Goal: Information Seeking & Learning: Learn about a topic

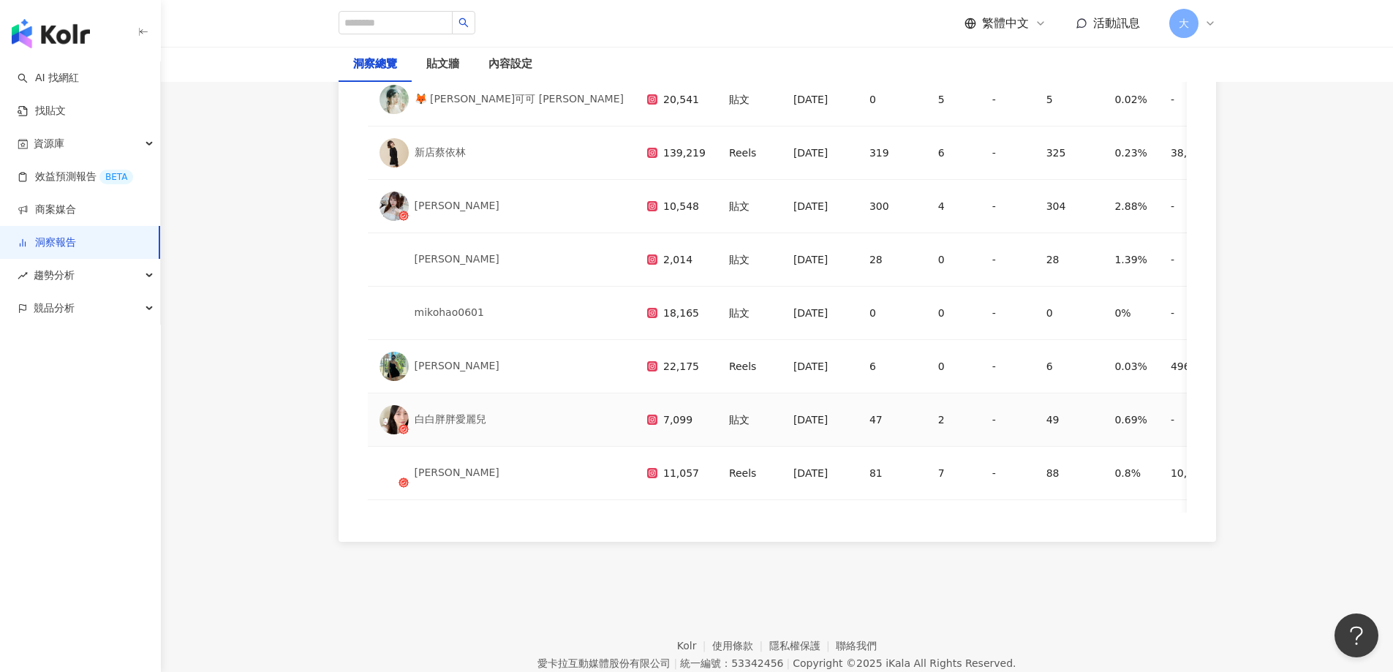
scroll to position [100, 0]
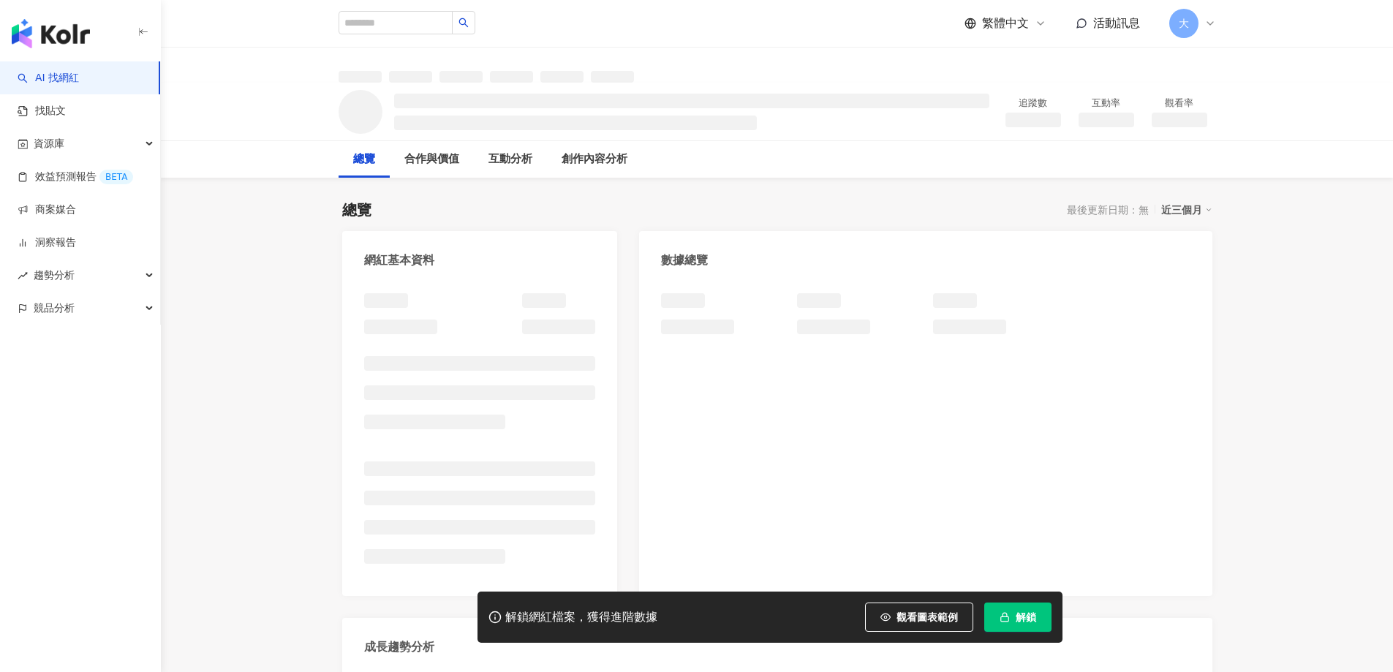
click at [1029, 620] on span "解鎖" at bounding box center [1026, 617] width 20 height 12
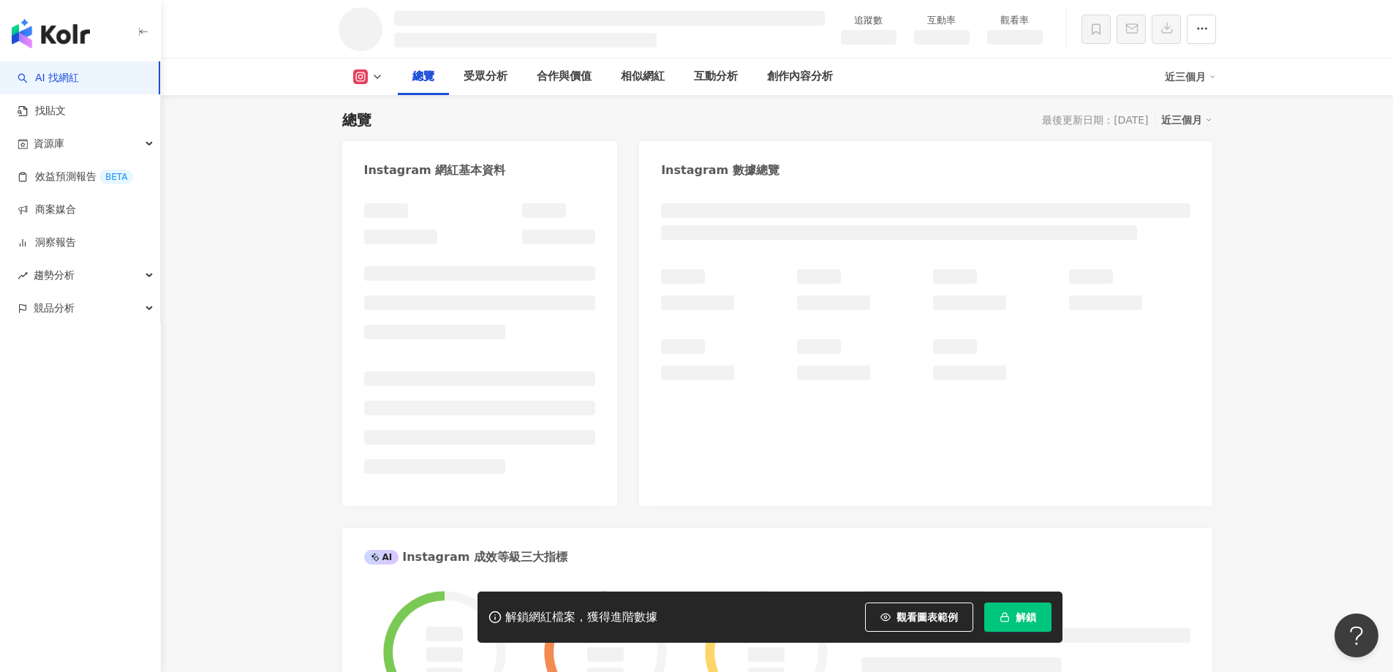
scroll to position [309, 0]
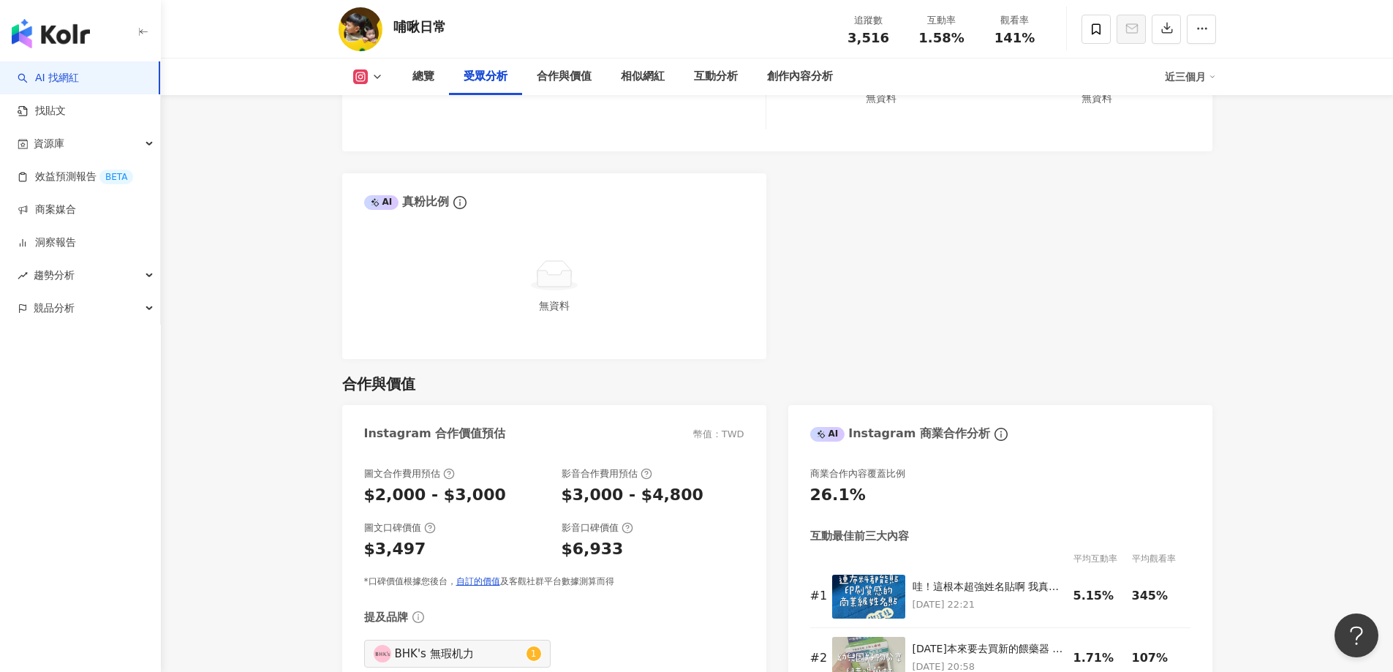
scroll to position [1604, 0]
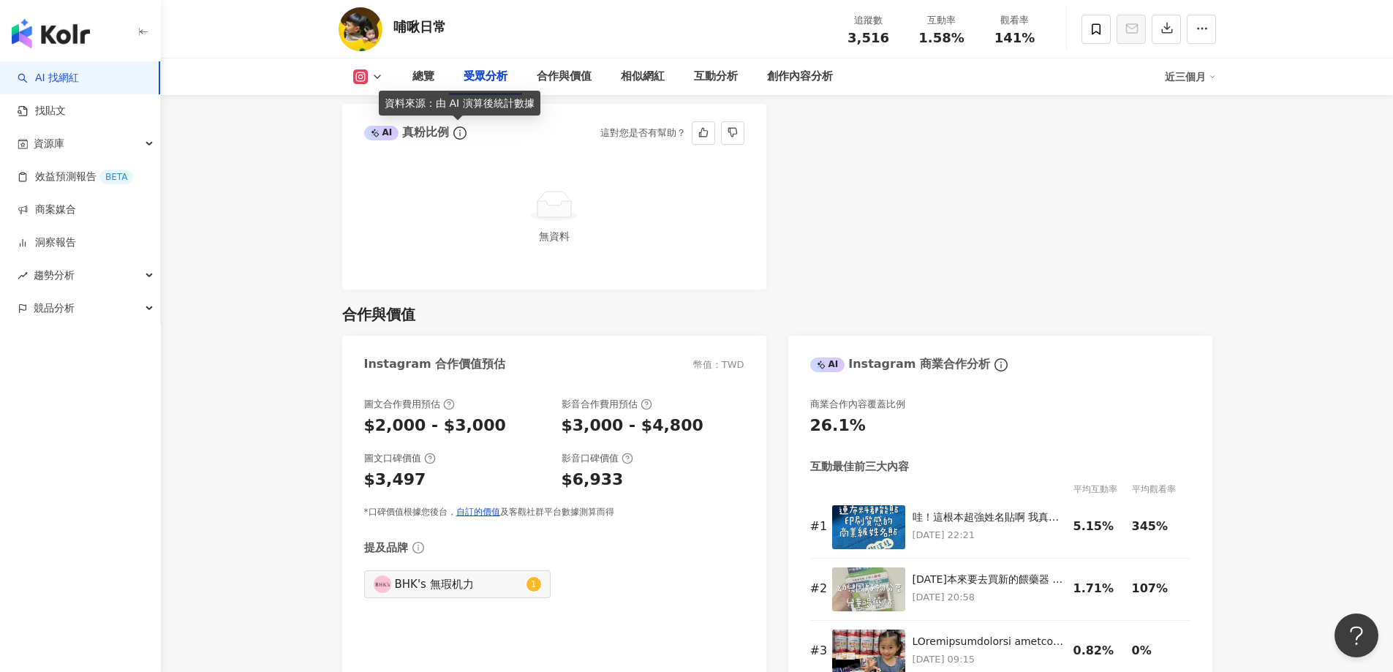
click at [456, 132] on icon "info-circle" at bounding box center [459, 133] width 13 height 13
click at [556, 208] on icon at bounding box center [555, 209] width 34 height 16
click at [459, 133] on icon "info-circle" at bounding box center [459, 133] width 13 height 13
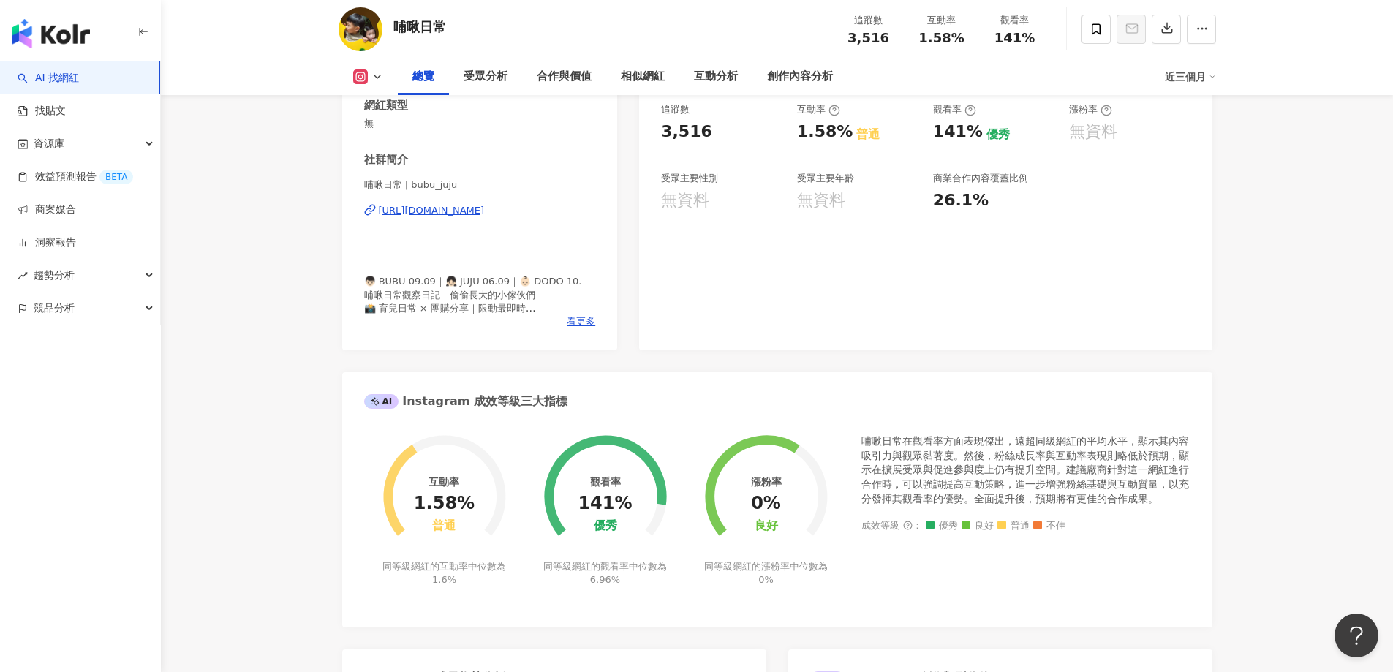
scroll to position [214, 0]
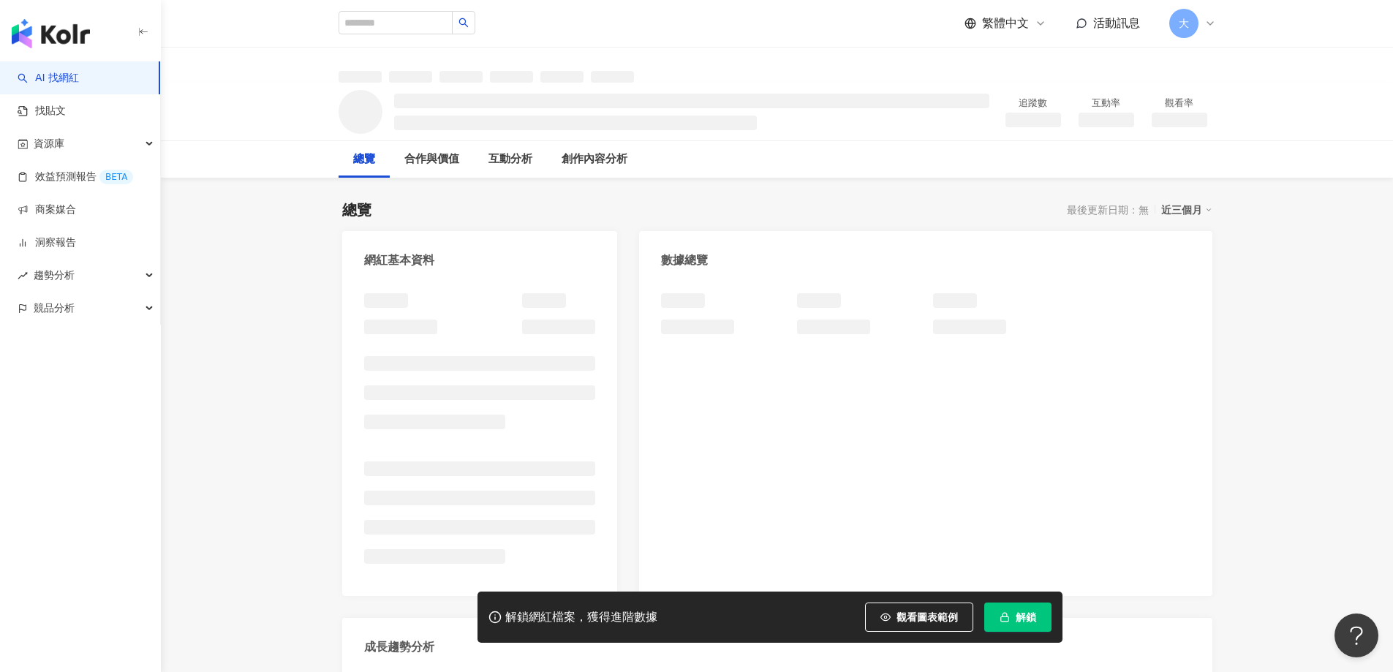
click at [1031, 612] on span "解鎖" at bounding box center [1026, 617] width 20 height 12
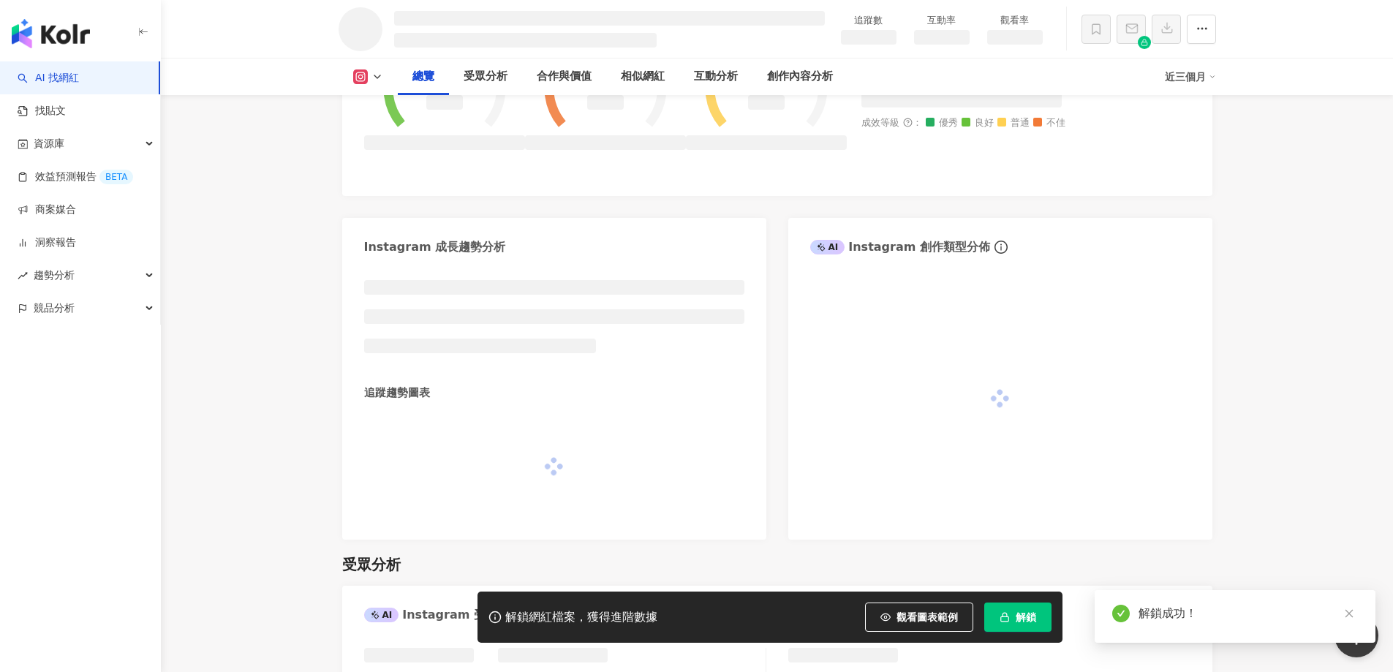
scroll to position [90, 0]
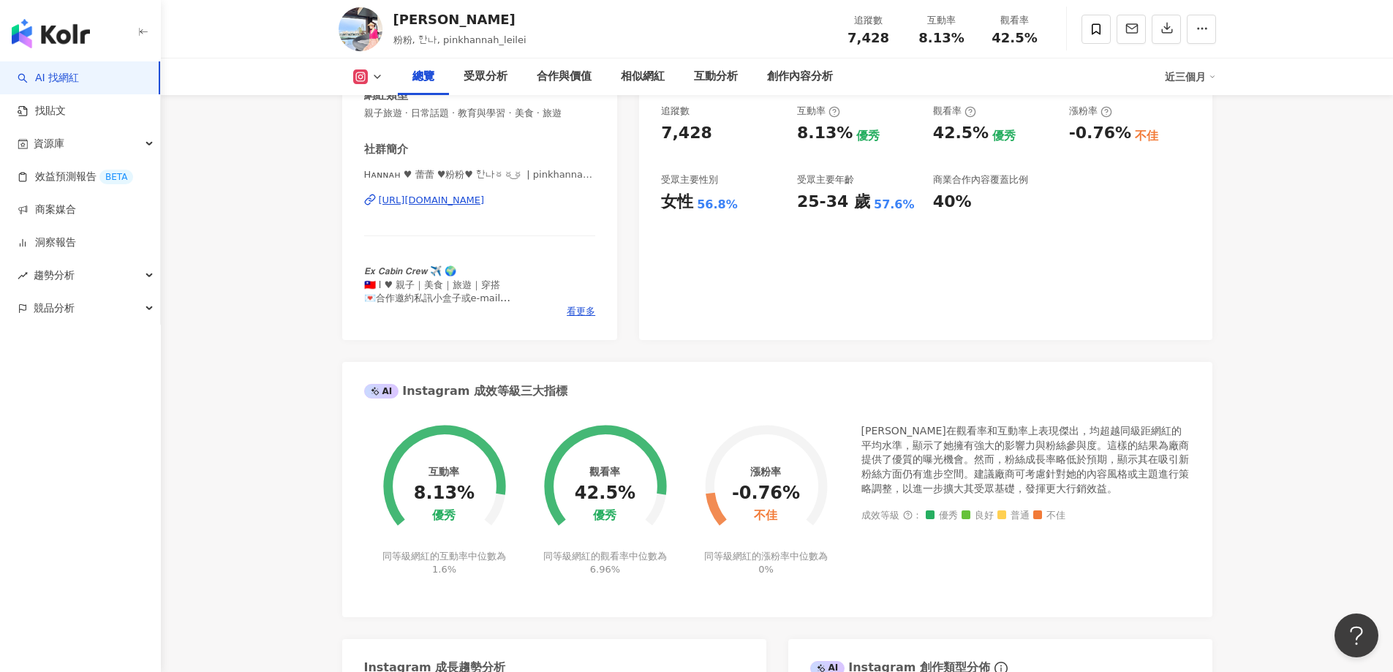
scroll to position [298, 0]
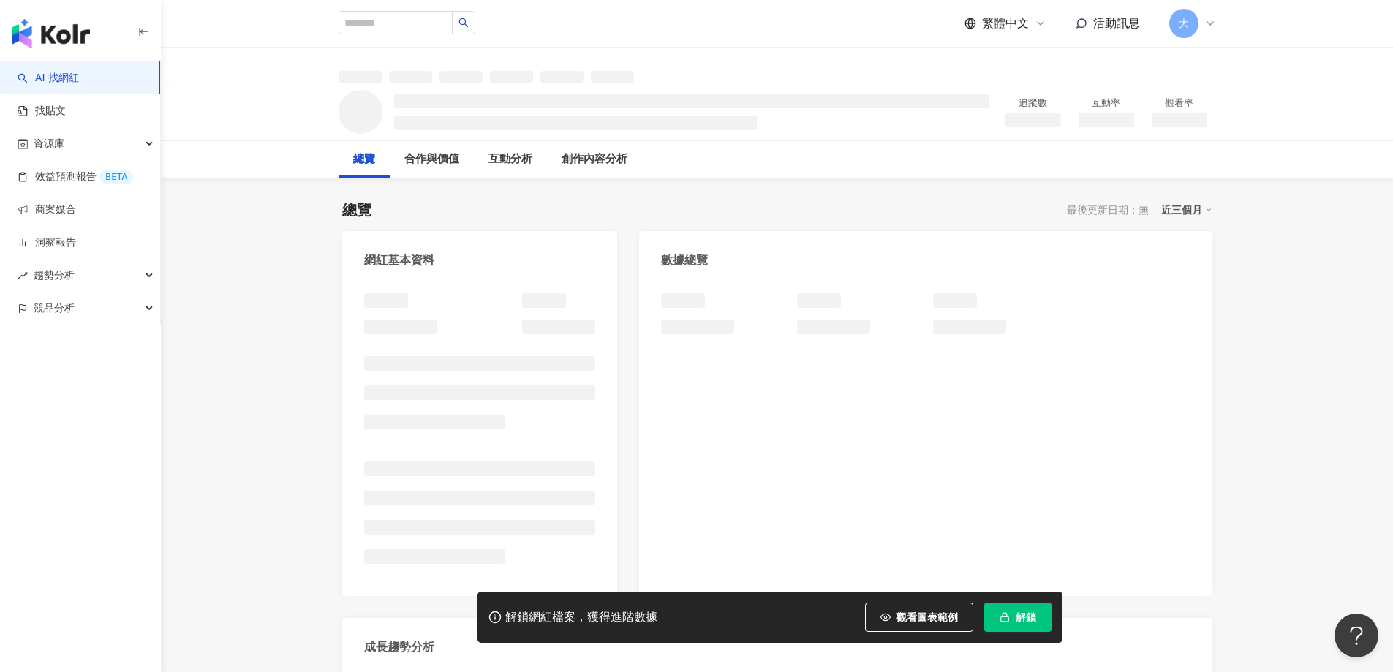
click at [1034, 618] on span "解鎖" at bounding box center [1026, 617] width 20 height 12
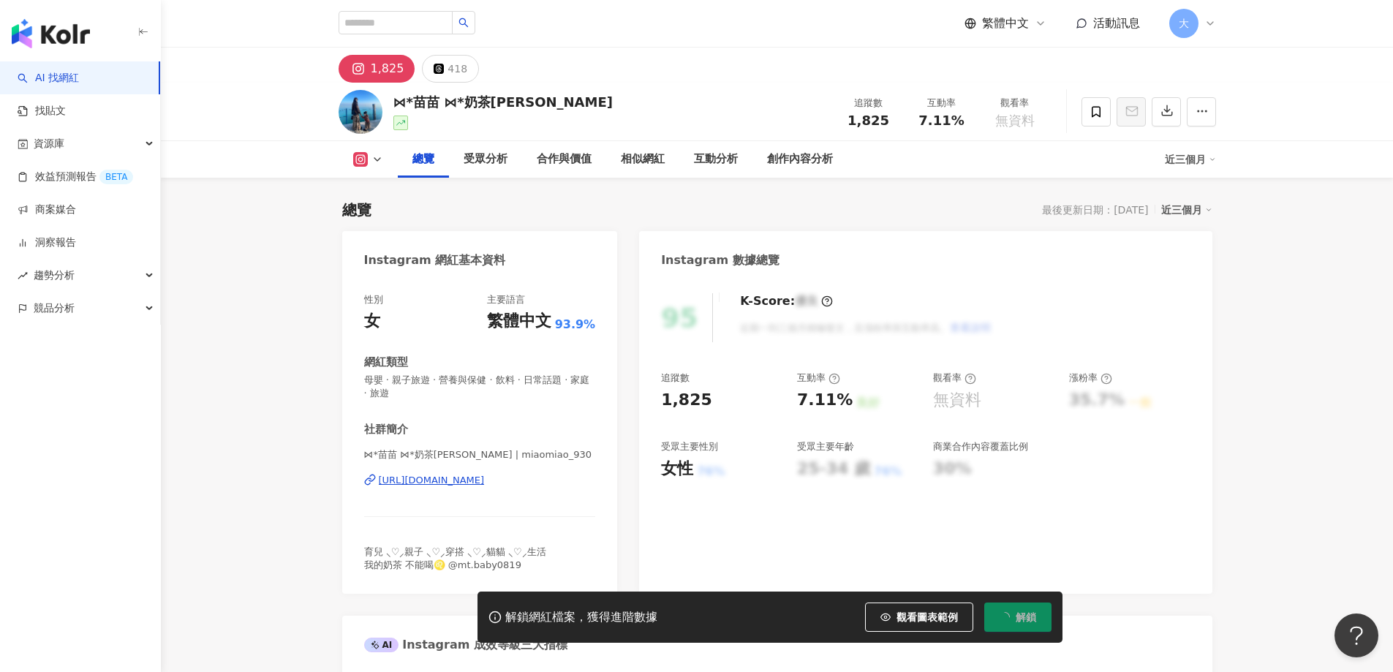
scroll to position [90, 0]
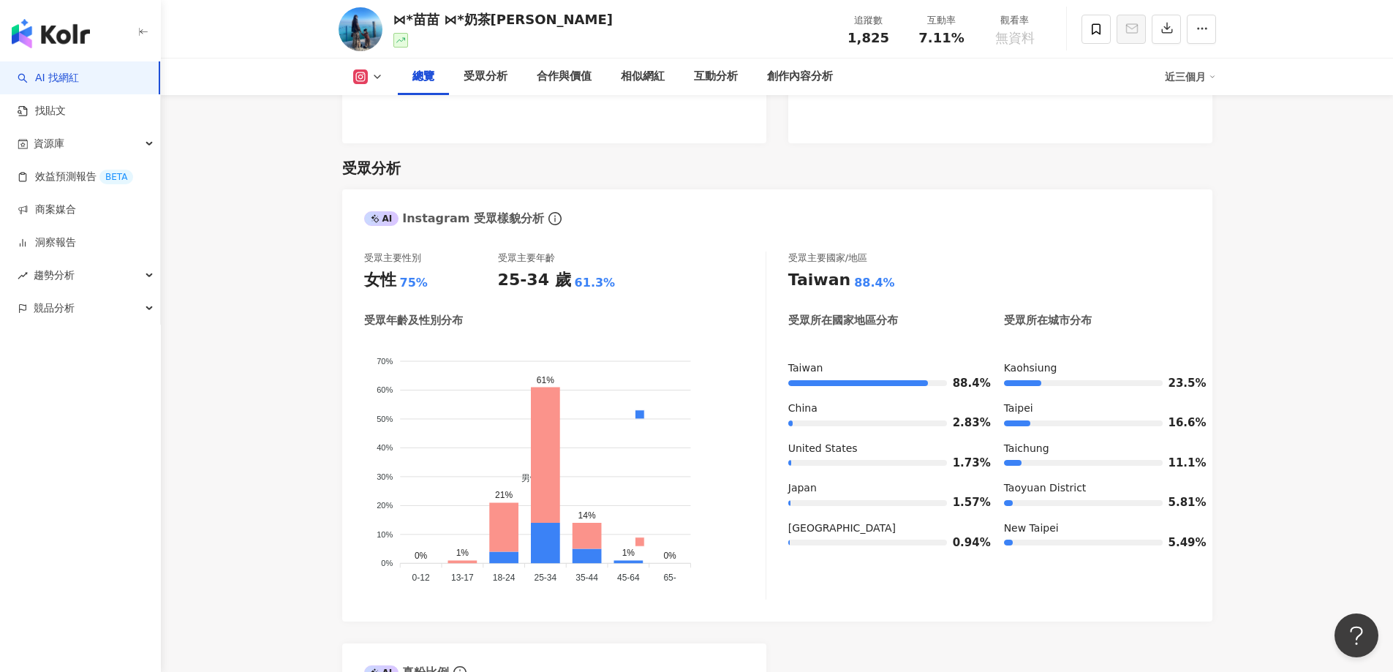
scroll to position [1260, 0]
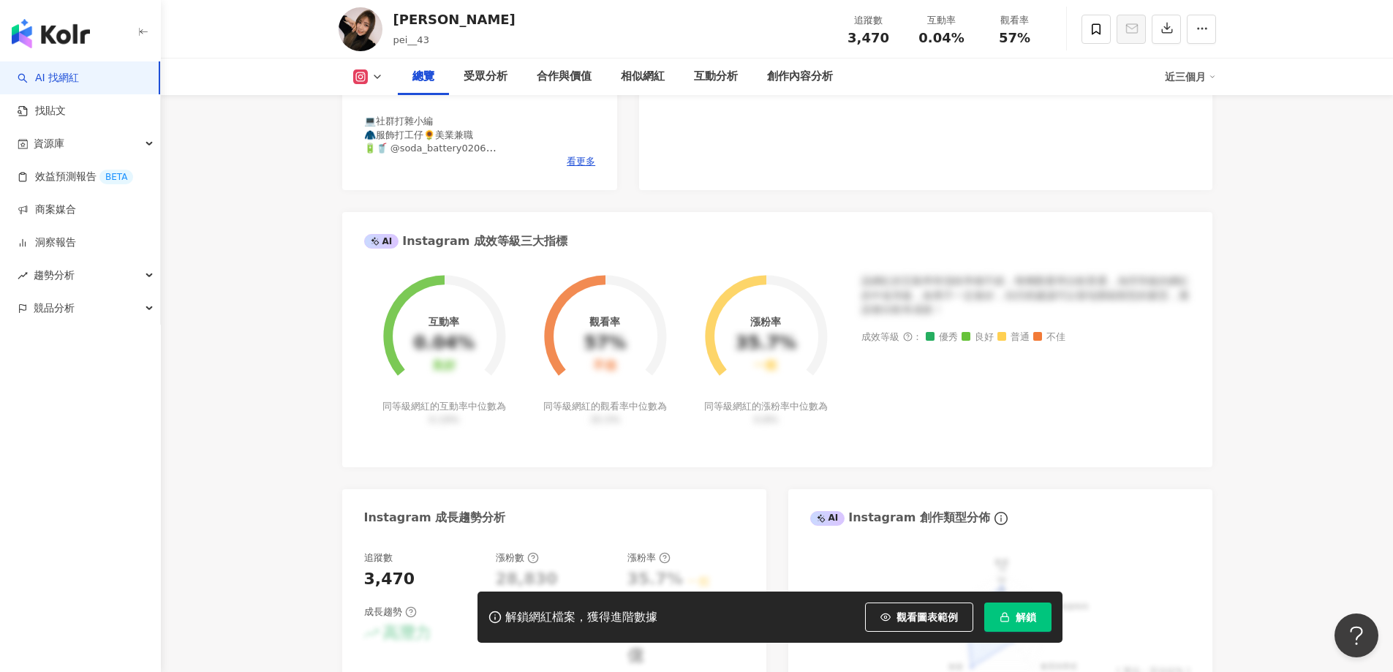
scroll to position [456, 0]
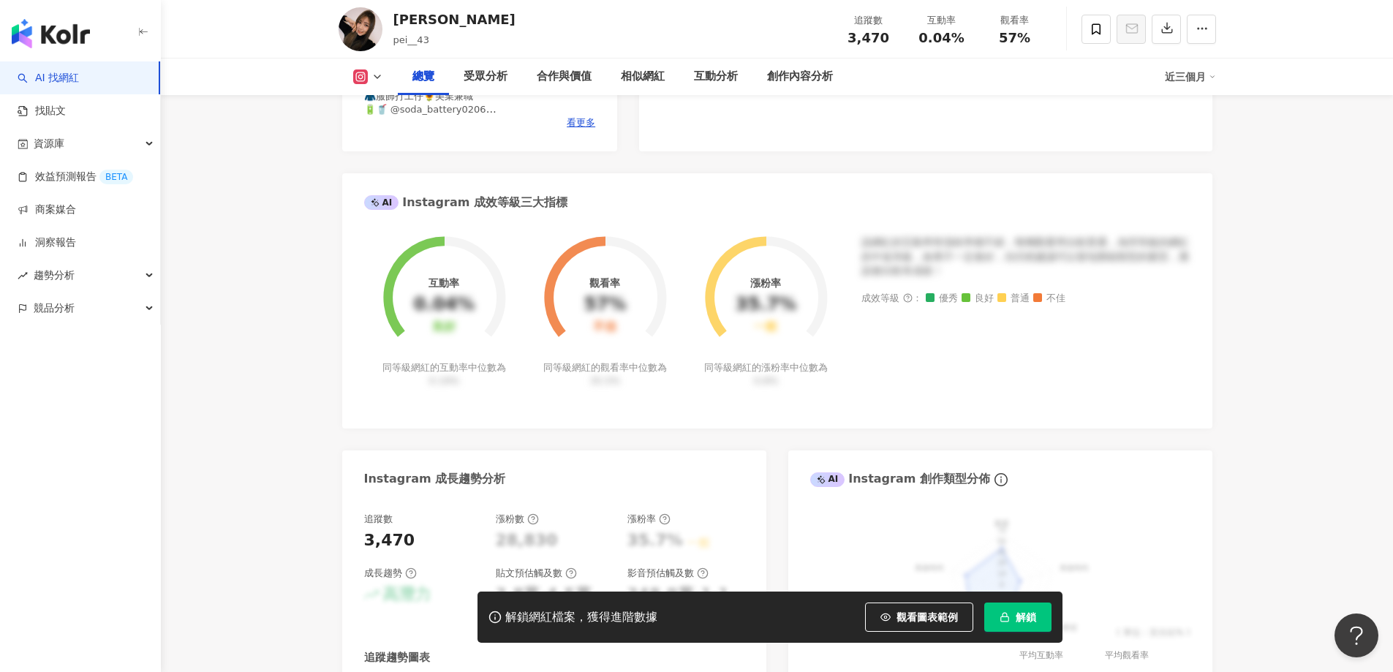
click at [1015, 610] on button "解鎖" at bounding box center [1017, 617] width 67 height 29
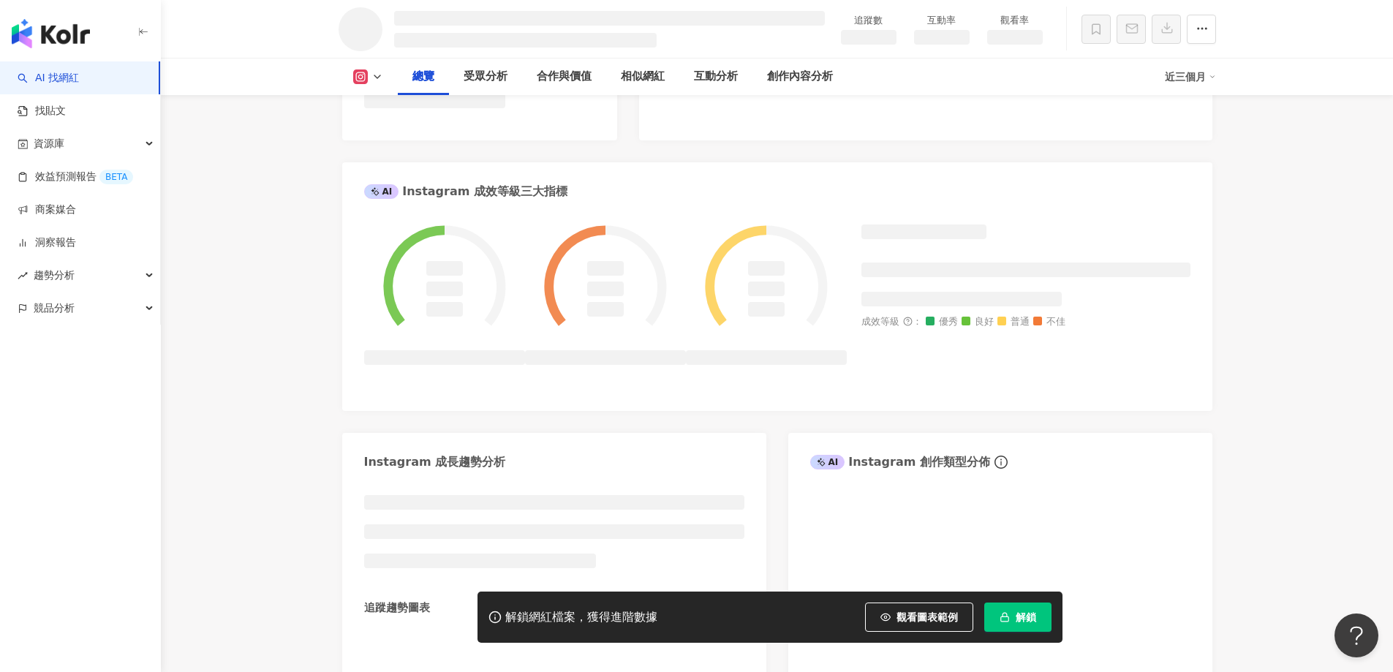
scroll to position [508, 0]
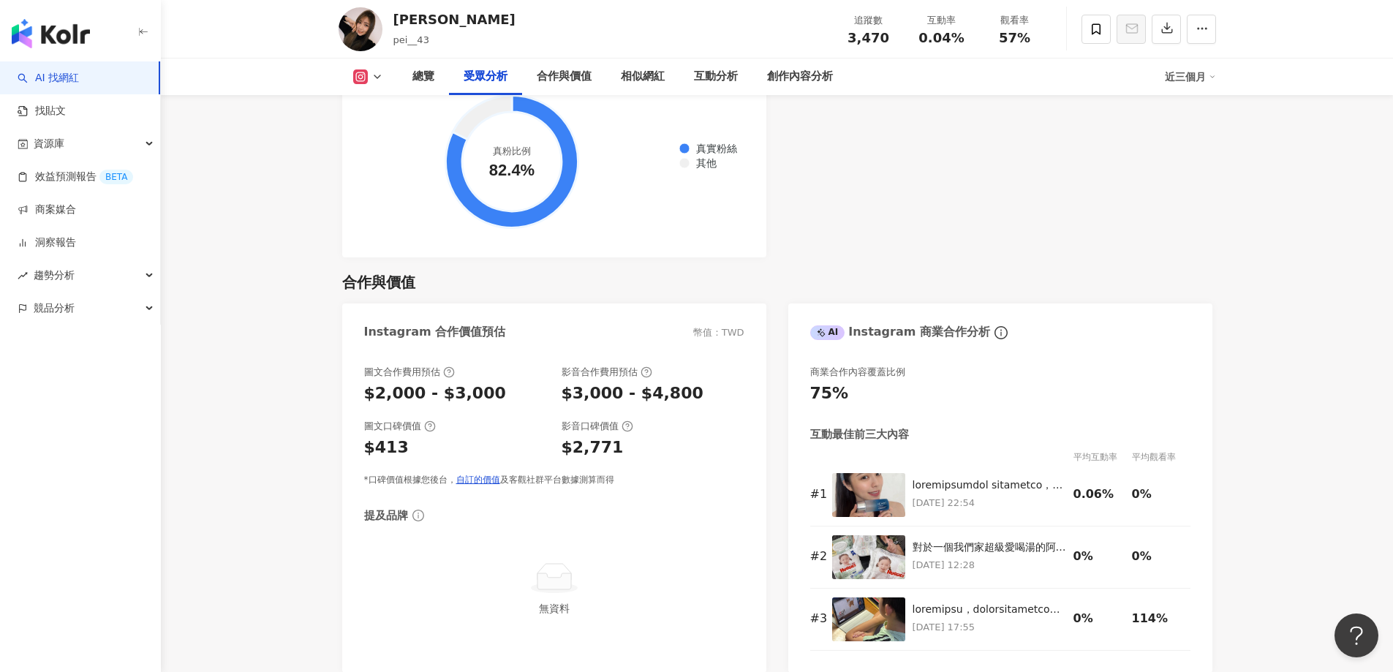
scroll to position [1845, 0]
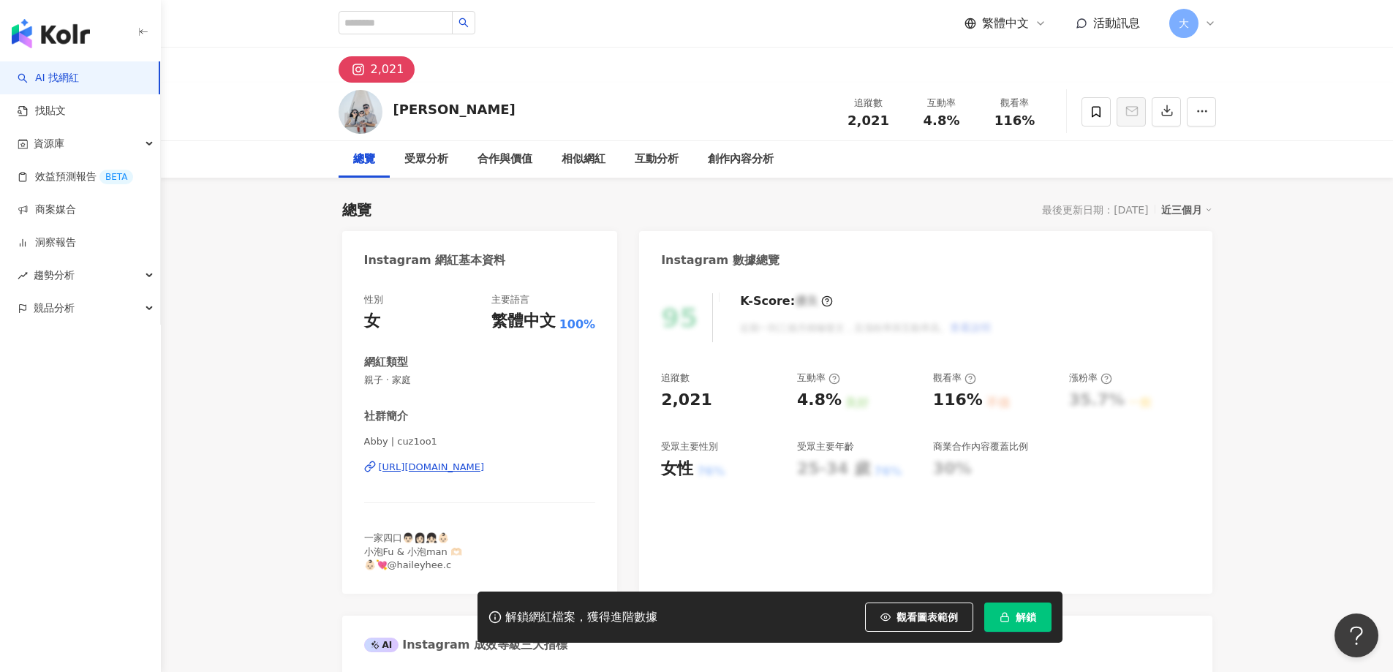
click at [1028, 614] on span "解鎖" at bounding box center [1026, 617] width 20 height 12
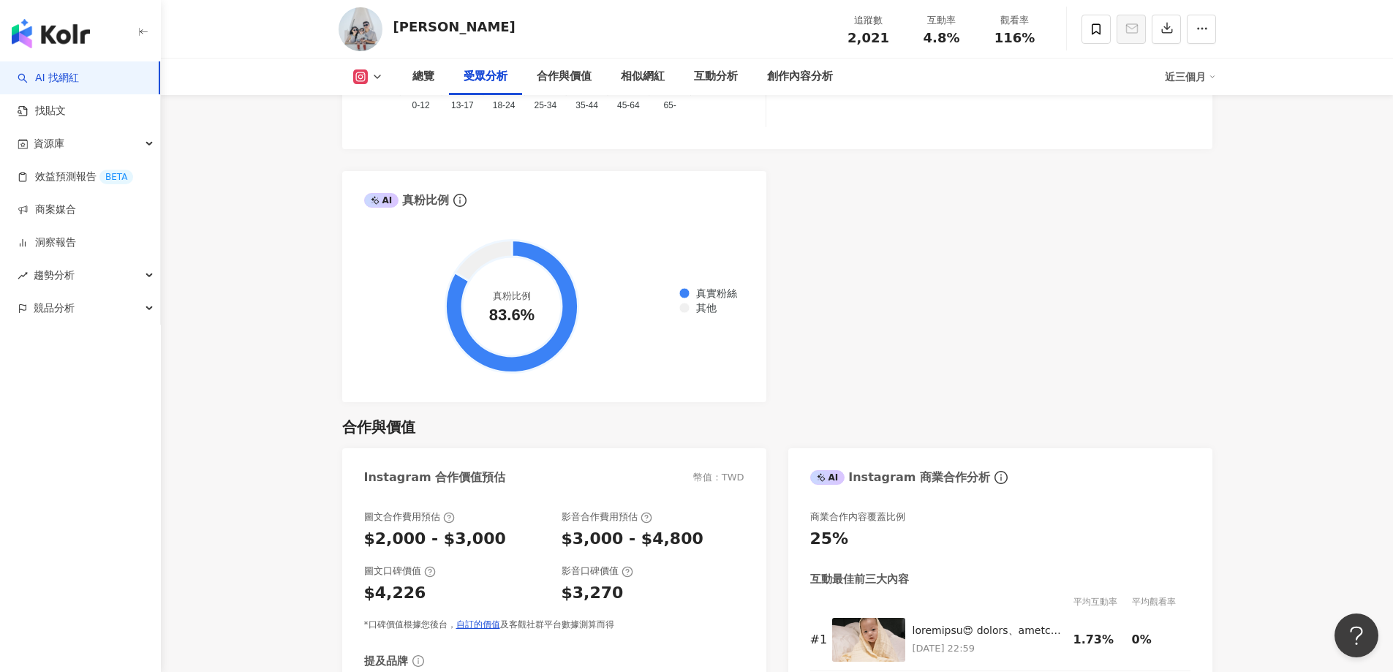
scroll to position [1806, 0]
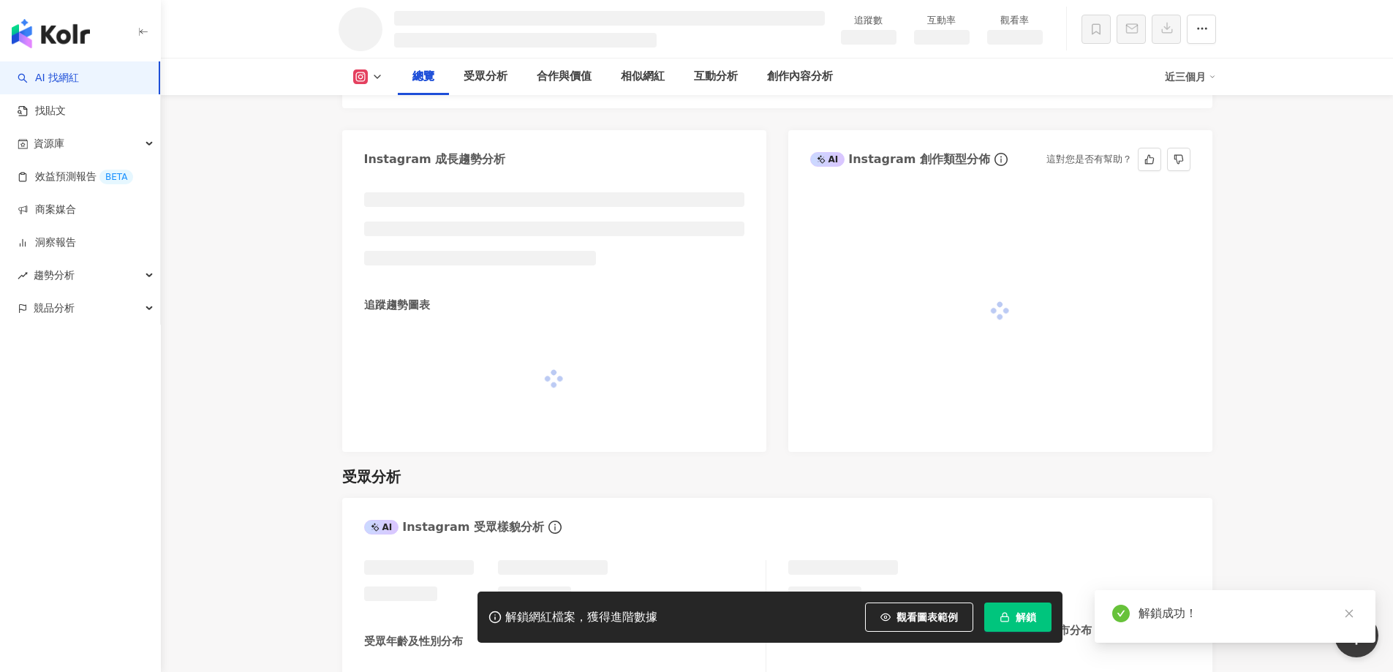
scroll to position [900, 0]
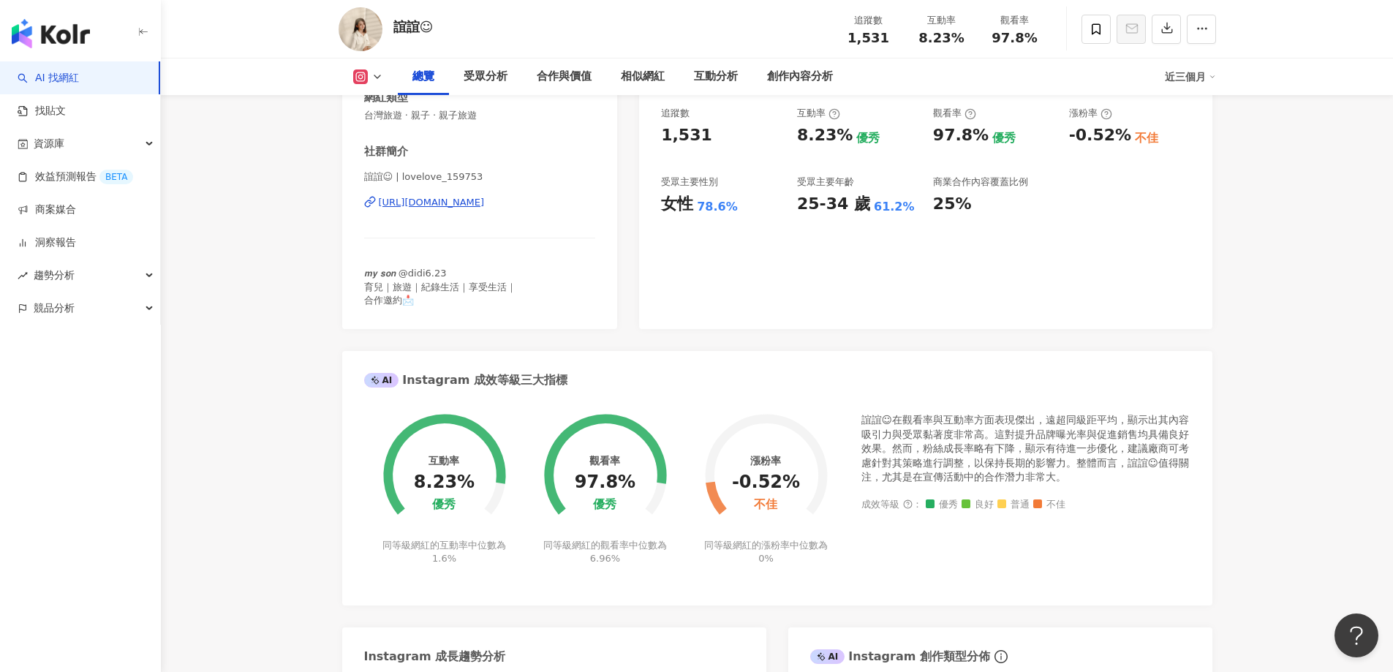
scroll to position [293, 0]
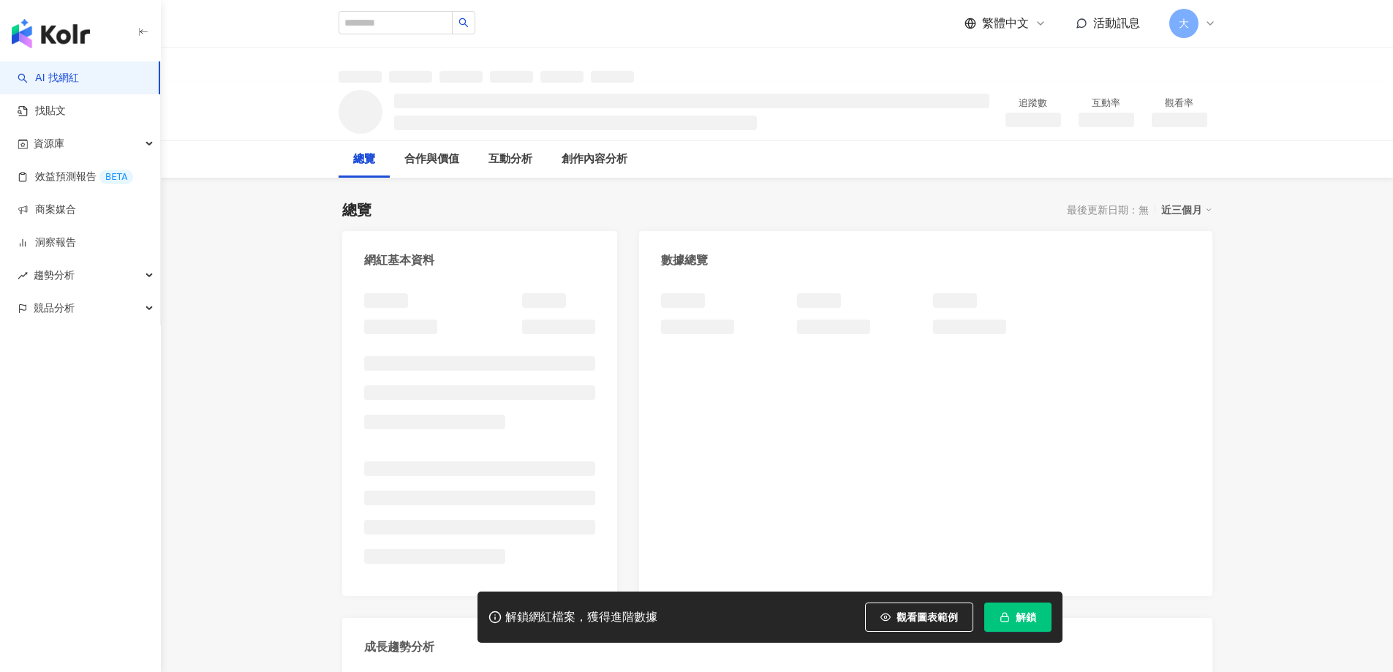
click at [1040, 609] on button "解鎖" at bounding box center [1017, 617] width 67 height 29
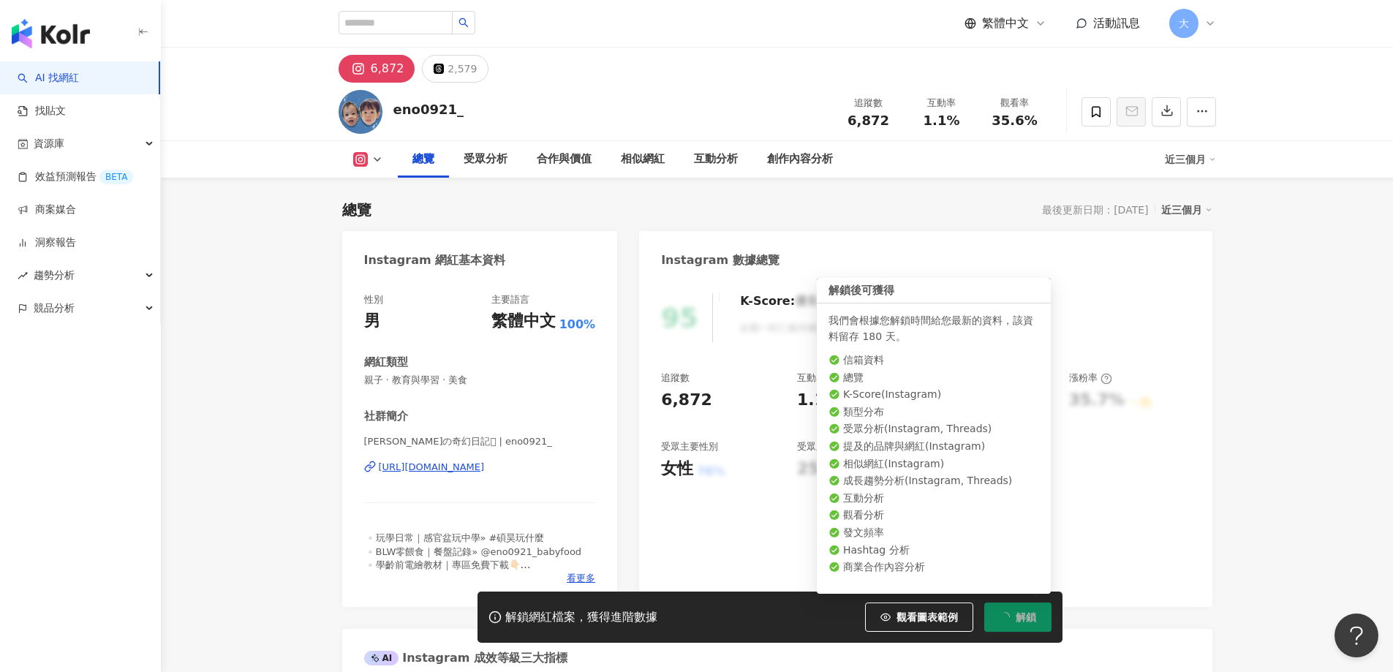
scroll to position [90, 0]
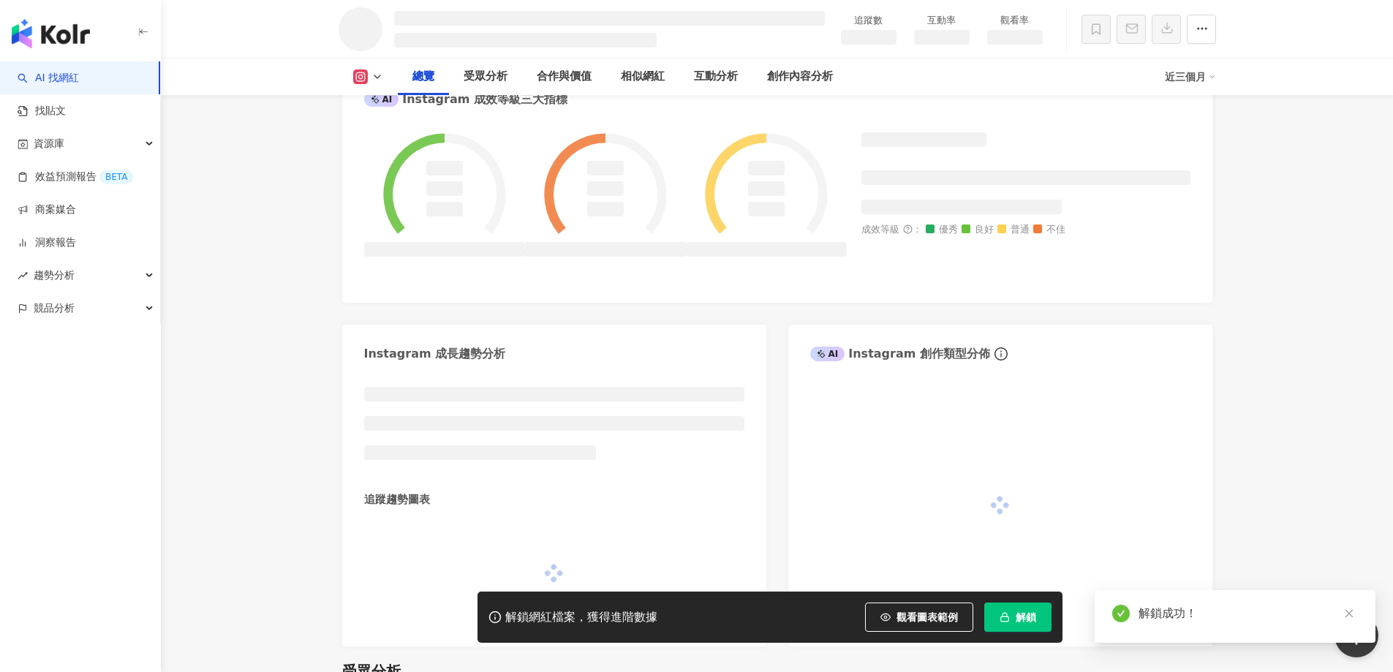
scroll to position [549, 0]
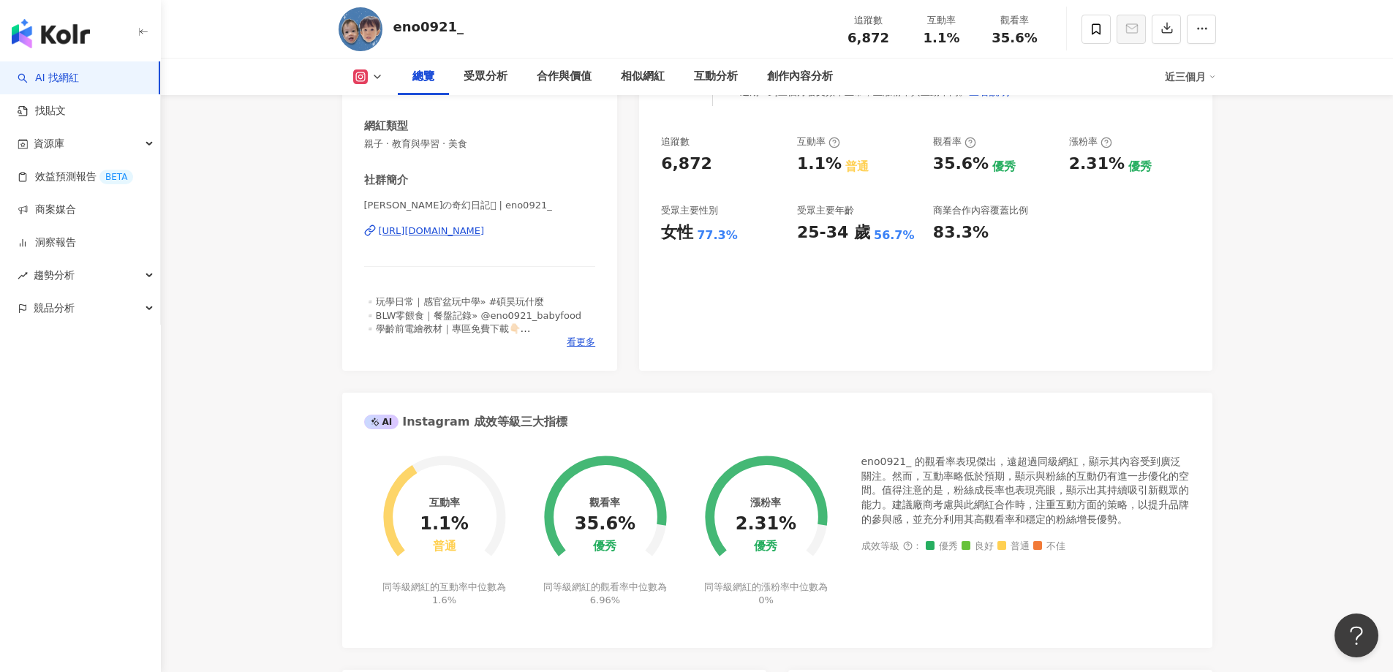
scroll to position [309, 0]
